Goal: Information Seeking & Learning: Understand process/instructions

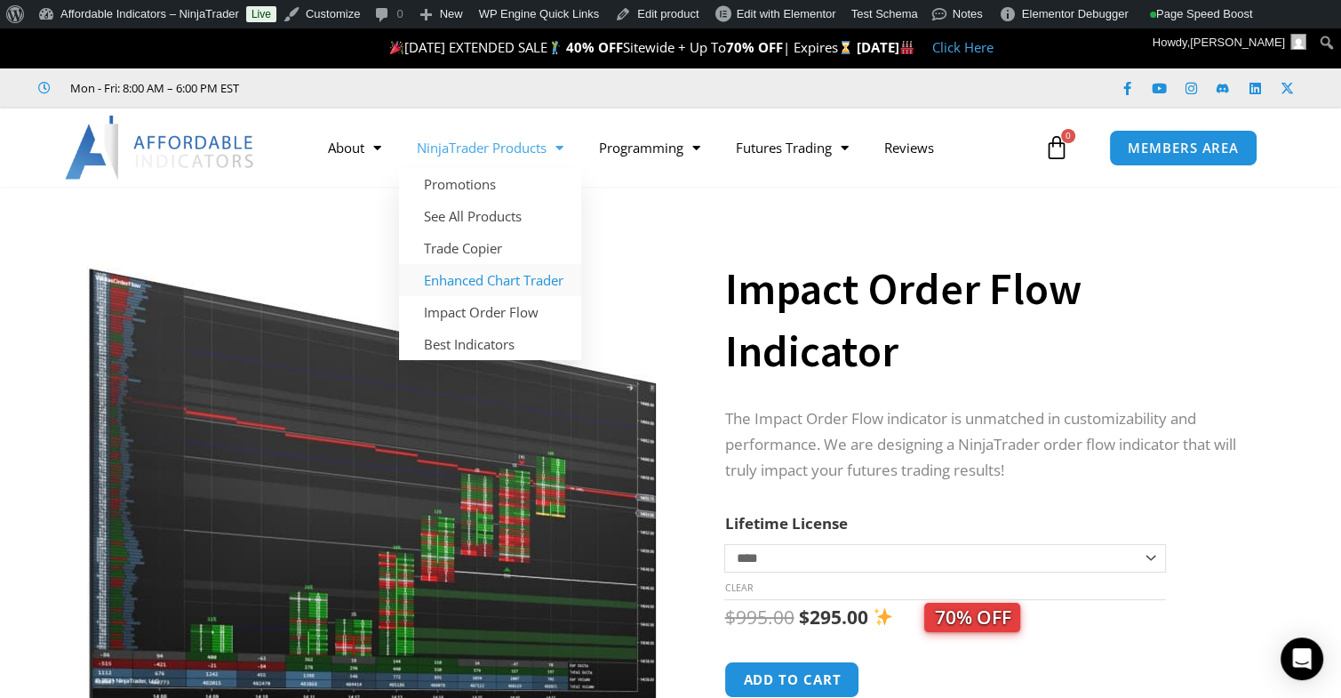
click at [466, 279] on link "Enhanced Chart Trader" at bounding box center [490, 280] width 182 height 32
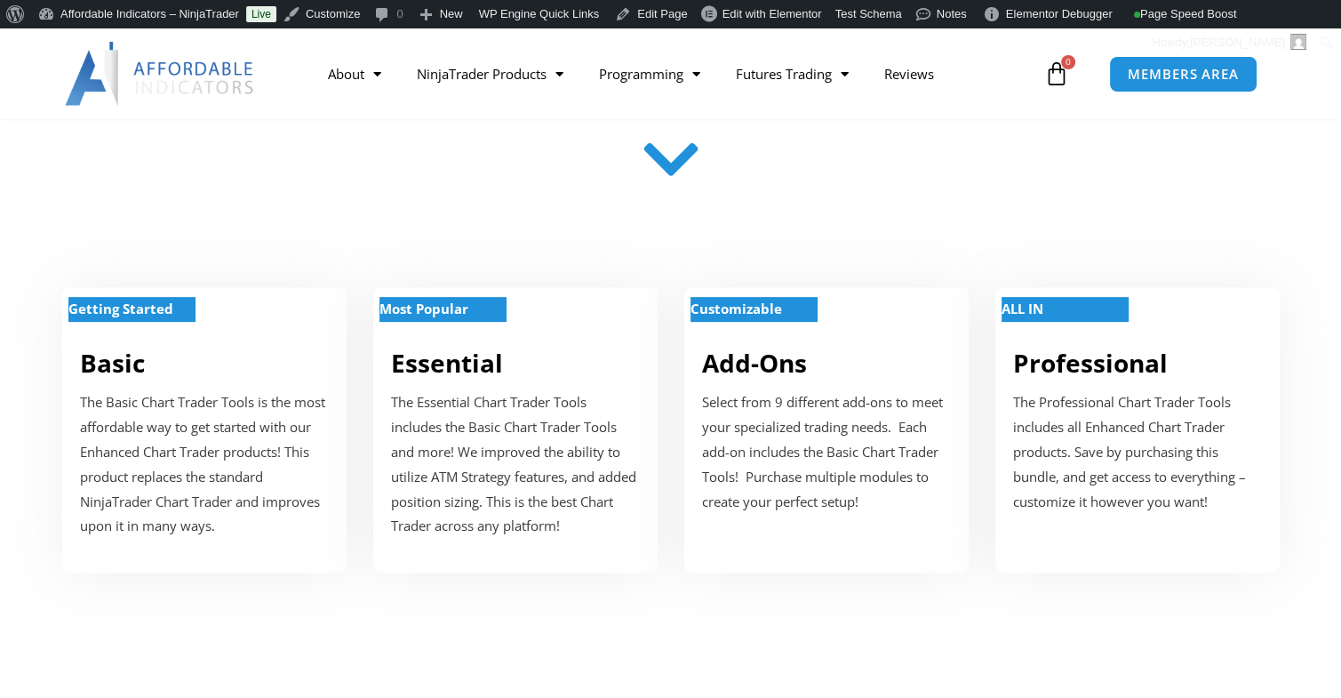
scroll to position [622, 0]
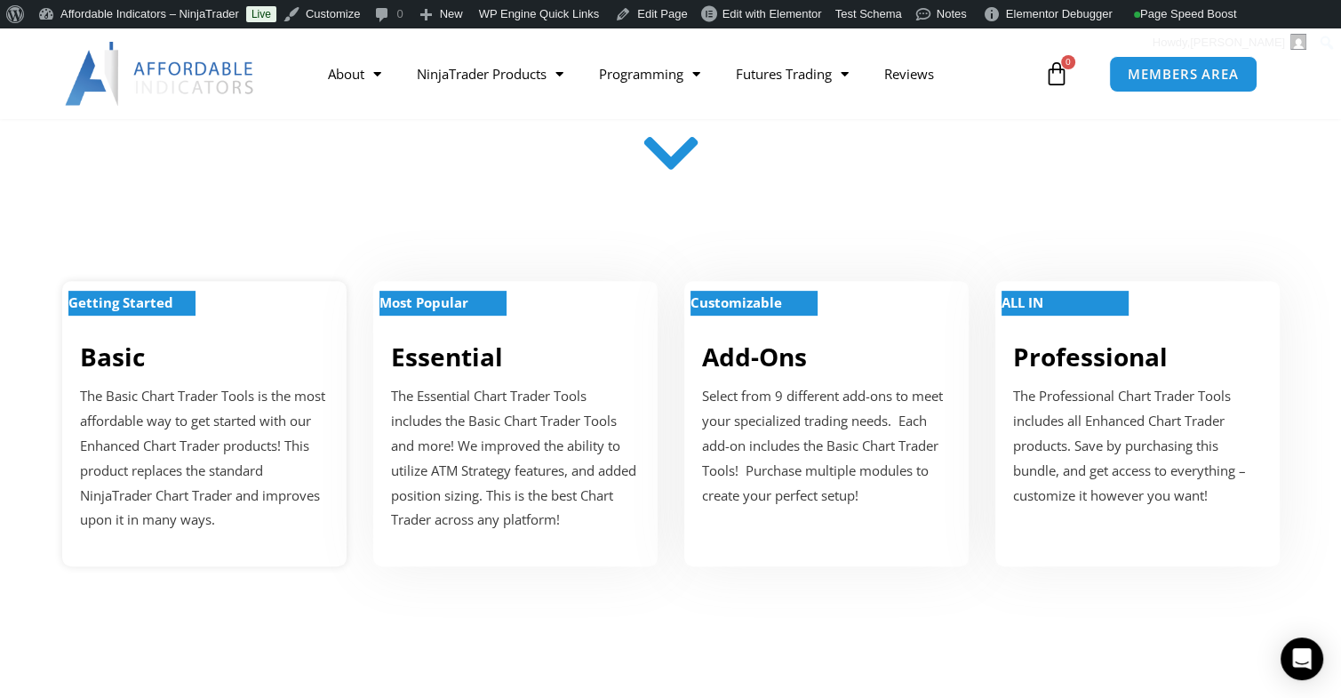
click at [230, 303] on div "Getting Started Basic The Basic Chart Trader Tools is the most affordable way t…" at bounding box center [204, 423] width 284 height 284
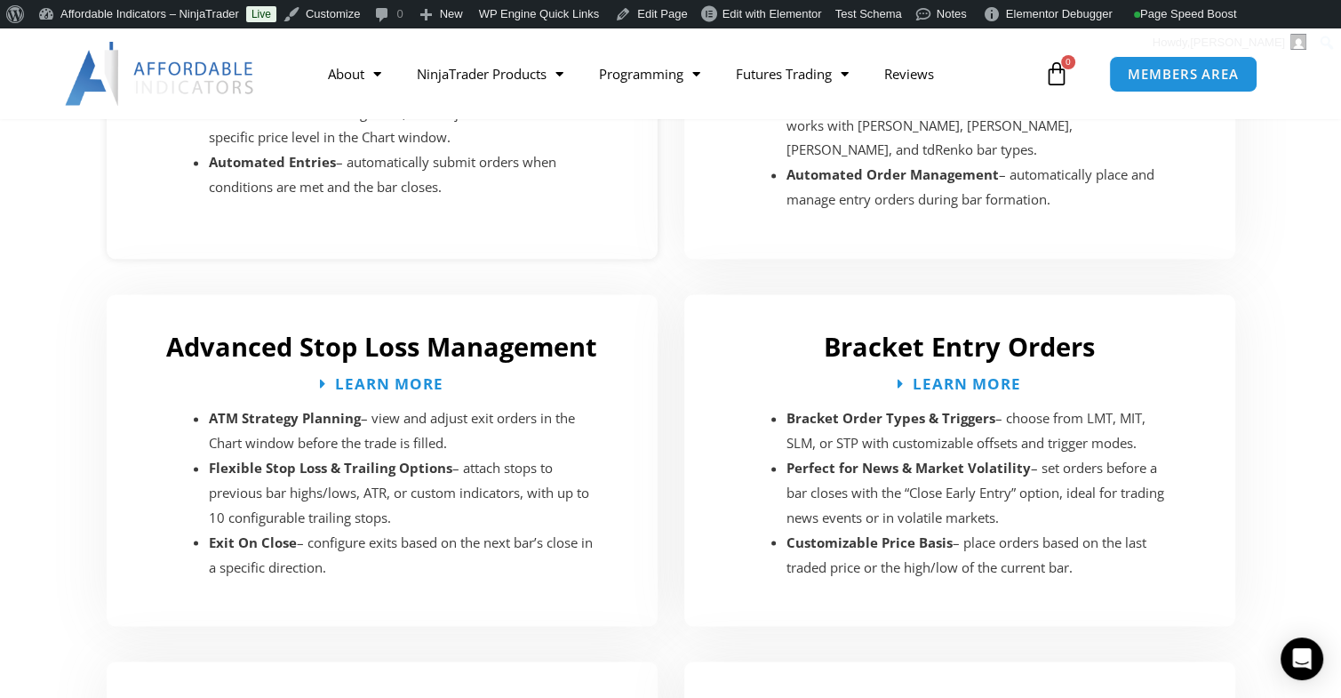
scroll to position [2868, 0]
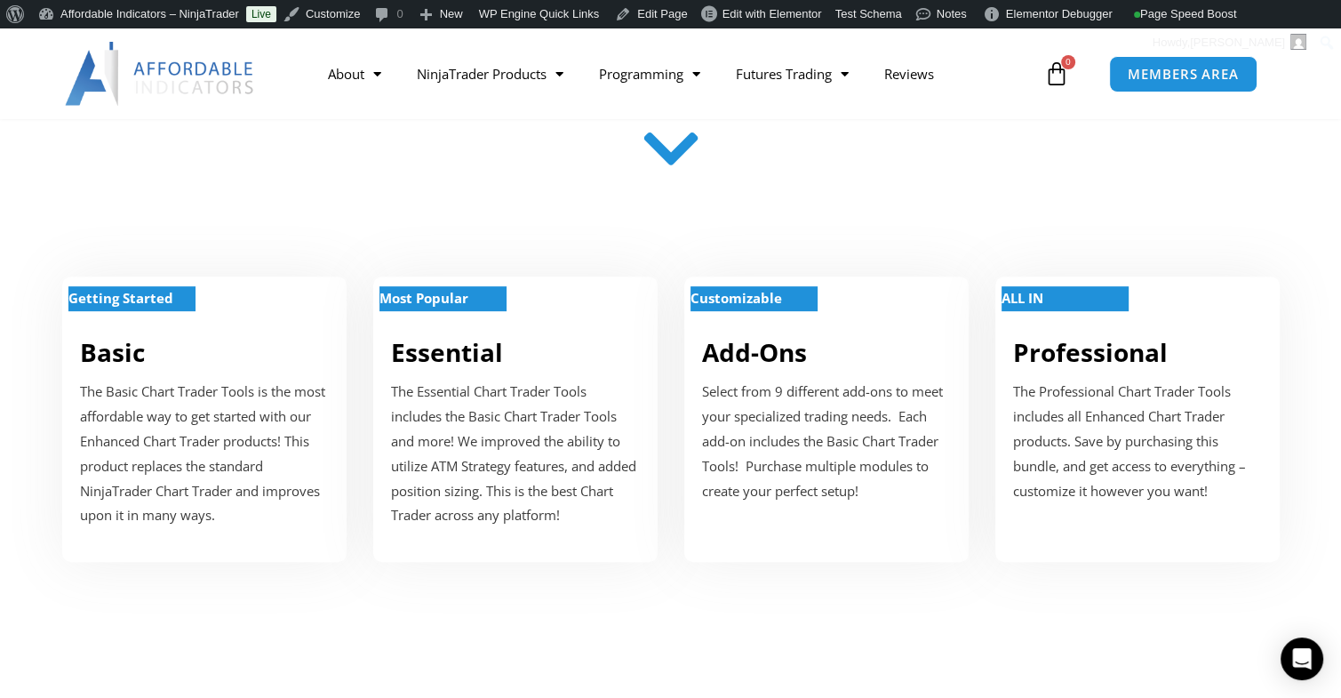
scroll to position [622, 0]
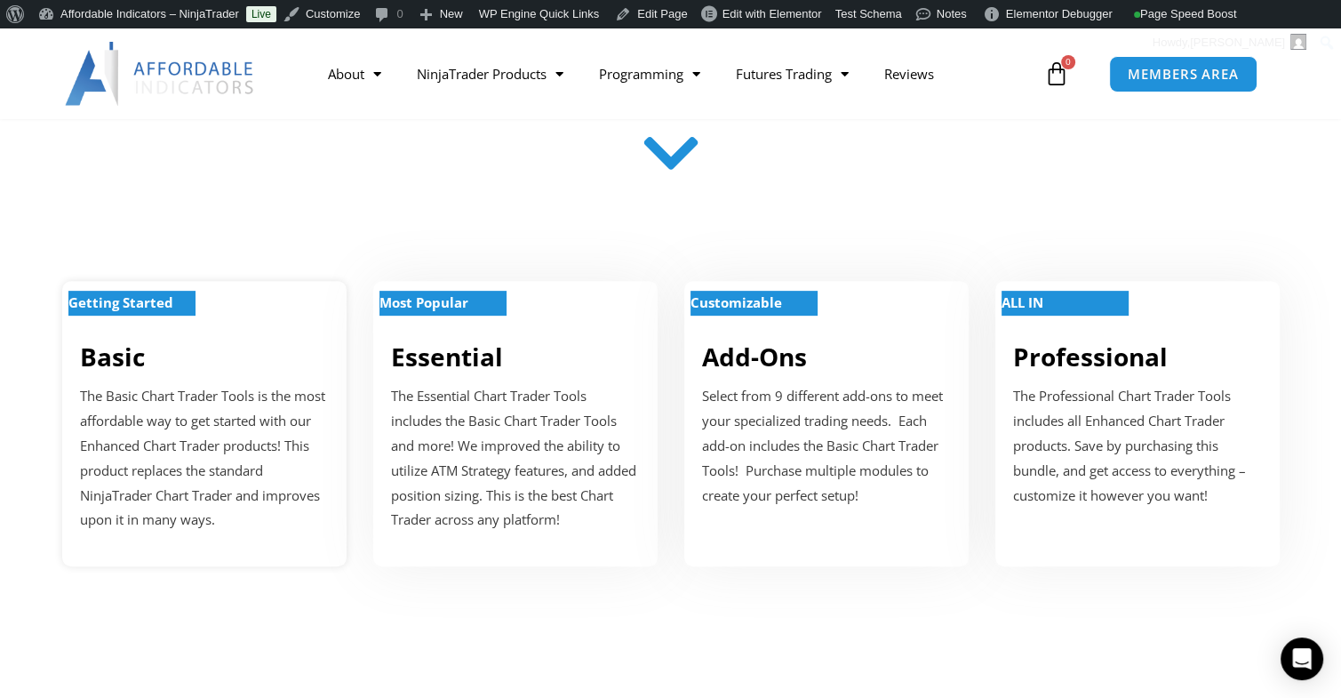
click at [180, 337] on div "Getting Started Basic The Basic Chart Trader Tools is the most affordable way t…" at bounding box center [204, 423] width 284 height 284
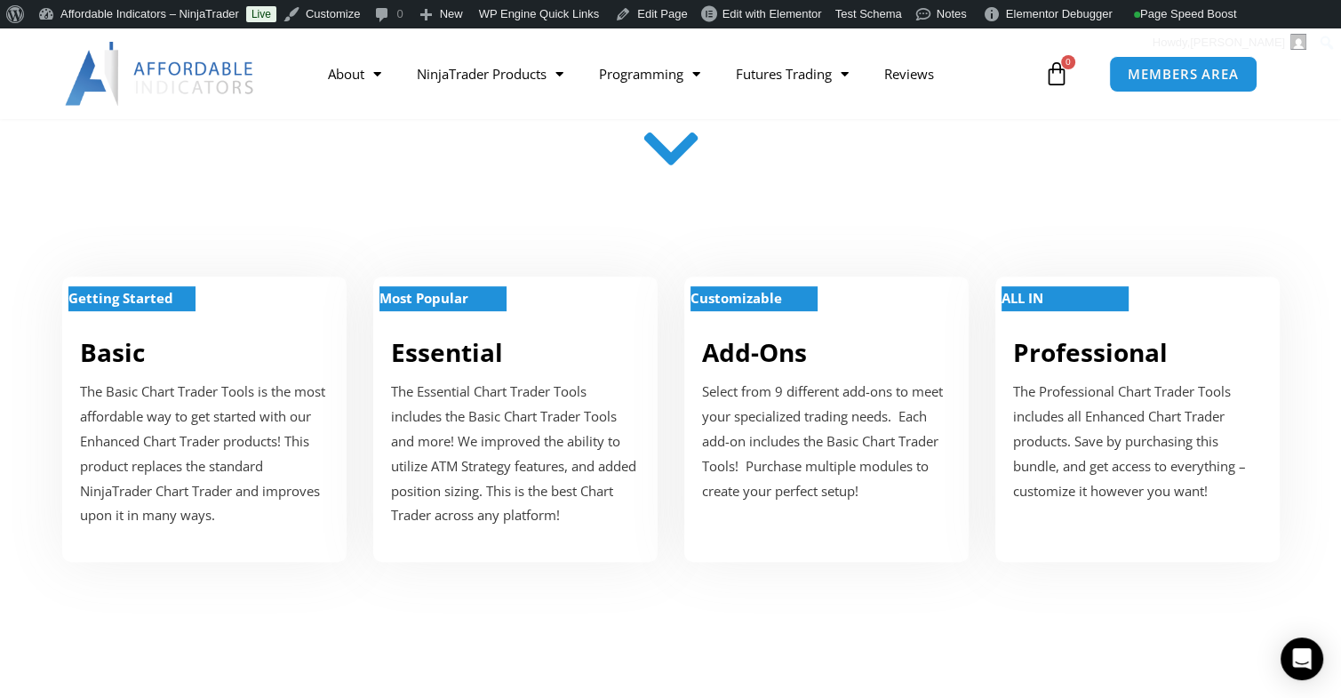
scroll to position [621, 0]
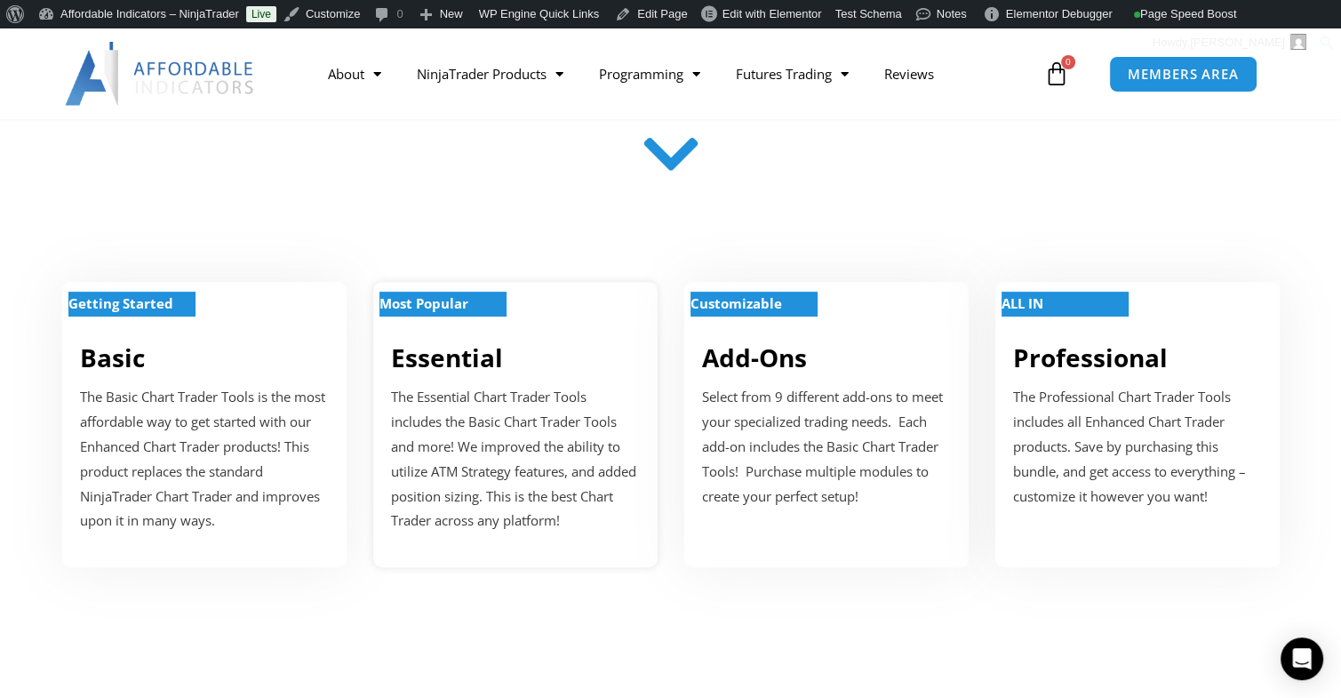
click at [619, 334] on div "Most Popular Essential The Essential Chart Trader Tools includes the Basic Char…" at bounding box center [515, 424] width 284 height 284
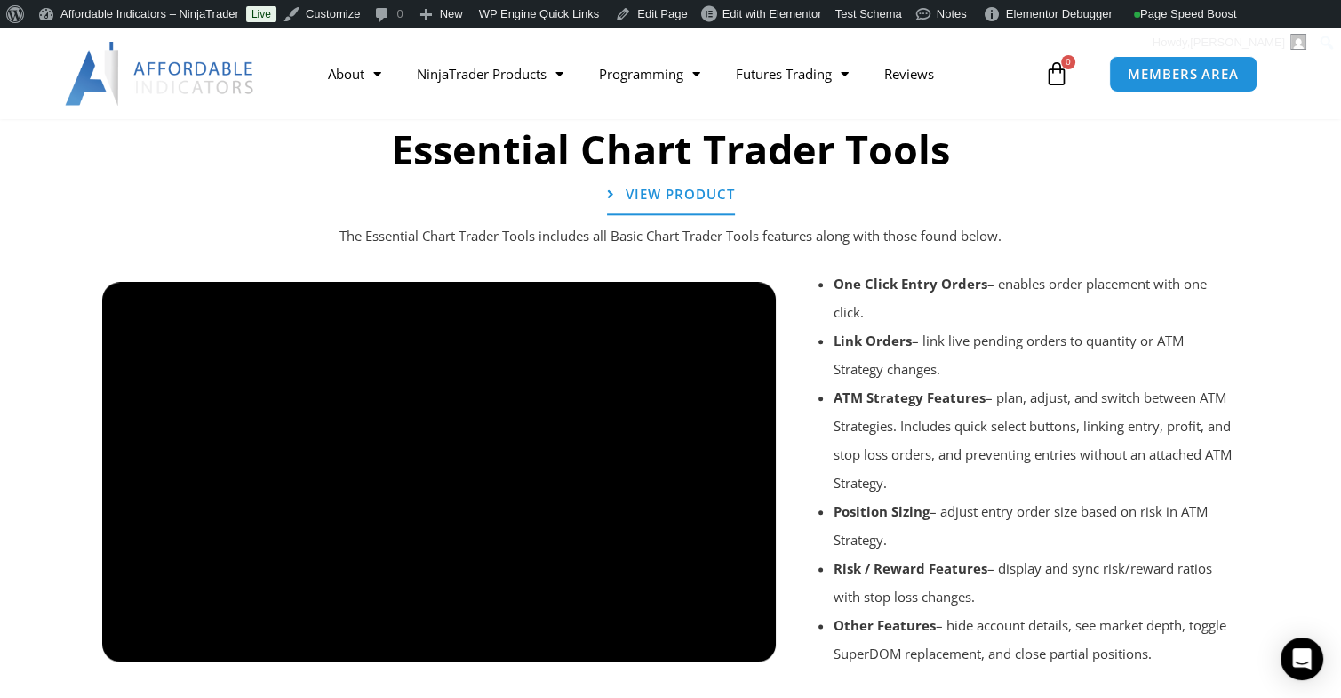
scroll to position [1949, 0]
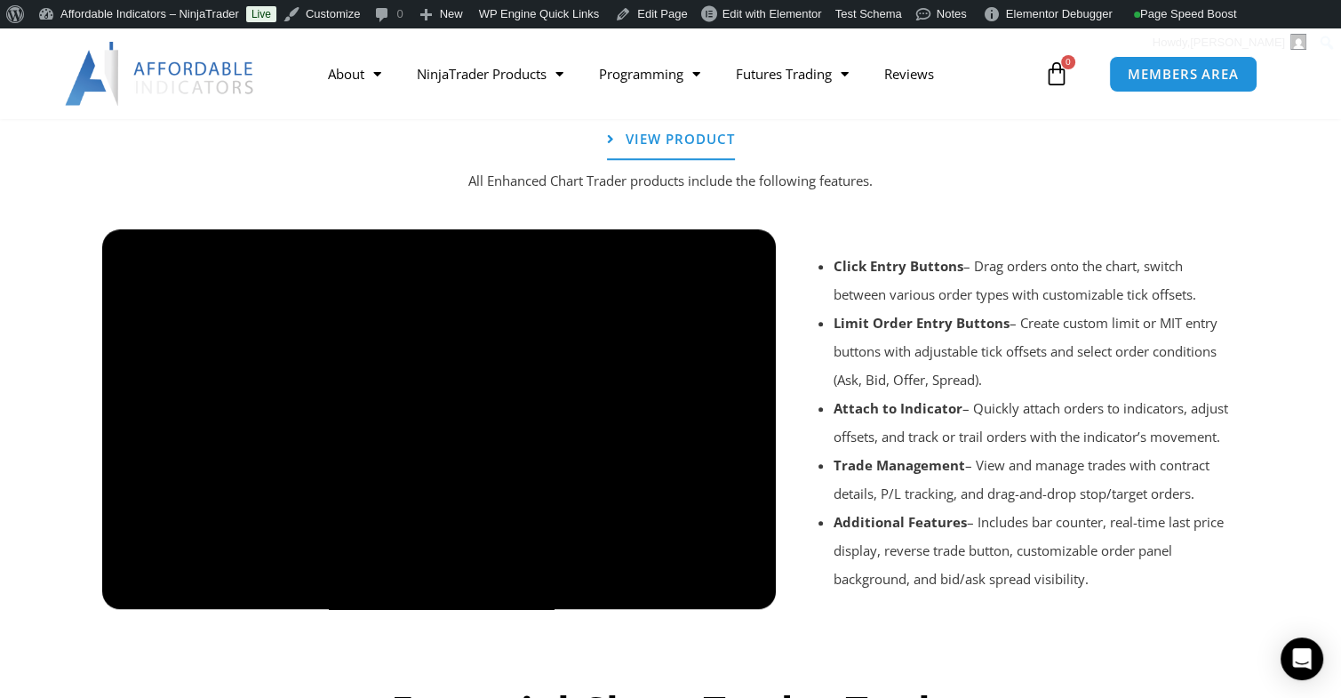
scroll to position [1426, 0]
